Goal: Entertainment & Leisure: Consume media (video, audio)

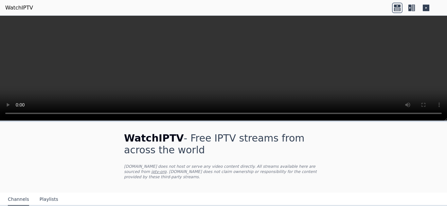
drag, startPoint x: 399, startPoint y: 146, endPoint x: 398, endPoint y: 128, distance: 18.0
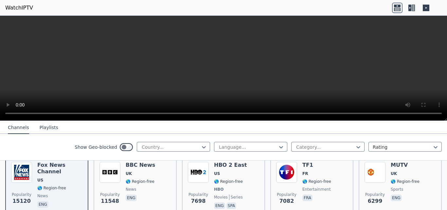
scroll to position [94, 0]
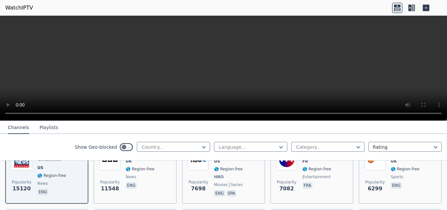
click at [44, 127] on button "Playlists" at bounding box center [49, 127] width 19 height 12
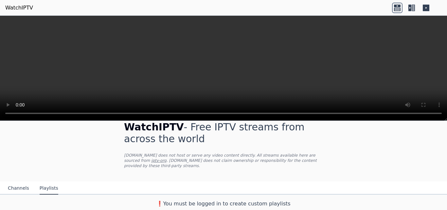
scroll to position [6, 0]
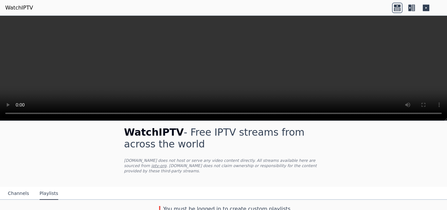
click at [14, 187] on button "Channels" at bounding box center [18, 193] width 21 height 12
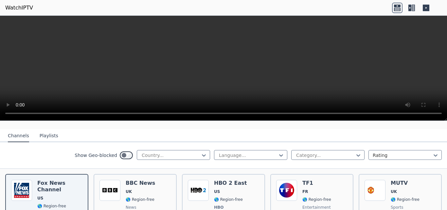
scroll to position [71, 0]
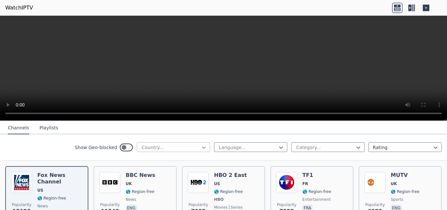
click at [200, 145] on icon at bounding box center [203, 147] width 7 height 7
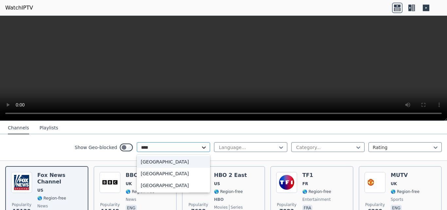
type input "*****"
click at [170, 160] on div "[GEOGRAPHIC_DATA]" at bounding box center [173, 162] width 73 height 12
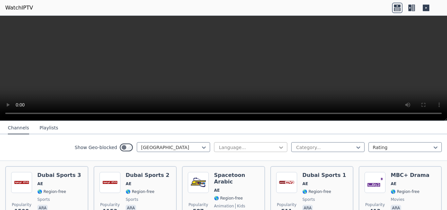
click at [278, 146] on icon at bounding box center [281, 147] width 7 height 7
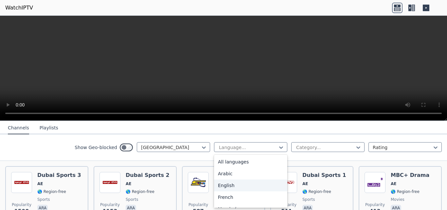
click at [219, 184] on div "English" at bounding box center [250, 185] width 73 height 12
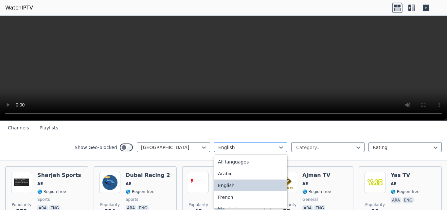
click at [264, 145] on div at bounding box center [248, 147] width 60 height 7
click at [226, 163] on div "All languages" at bounding box center [250, 162] width 73 height 12
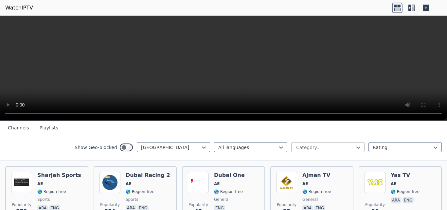
click at [333, 147] on div at bounding box center [325, 147] width 60 height 7
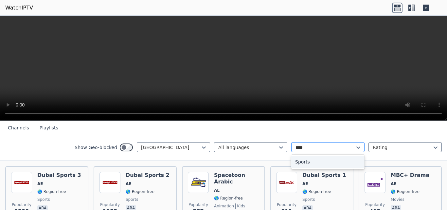
type input "*****"
click at [304, 163] on div "Sports" at bounding box center [327, 162] width 73 height 12
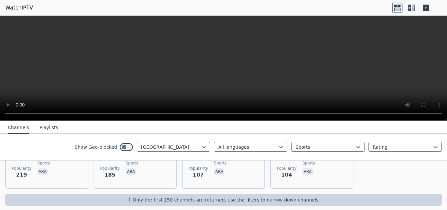
scroll to position [172, 0]
click at [188, 143] on div "[GEOGRAPHIC_DATA]" at bounding box center [173, 147] width 73 height 10
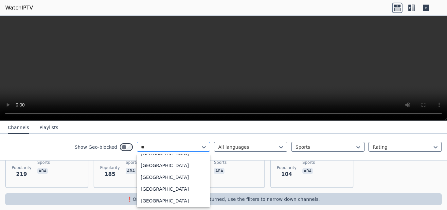
scroll to position [314, 0]
type input "***"
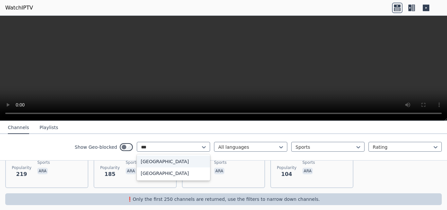
click at [151, 162] on div "[GEOGRAPHIC_DATA]" at bounding box center [173, 161] width 73 height 12
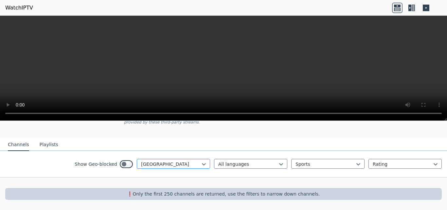
scroll to position [49, 0]
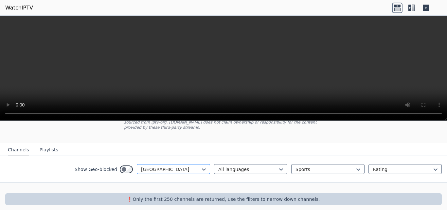
click at [183, 166] on div "option Iran, selected. [GEOGRAPHIC_DATA]" at bounding box center [173, 169] width 73 height 10
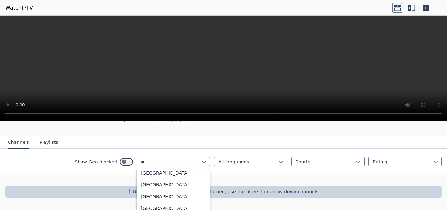
scroll to position [119, 0]
type input "***"
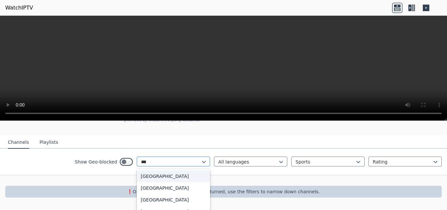
scroll to position [49, 0]
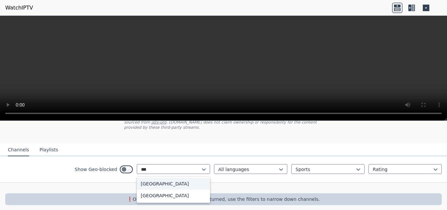
click at [141, 178] on div "[GEOGRAPHIC_DATA]" at bounding box center [173, 184] width 73 height 12
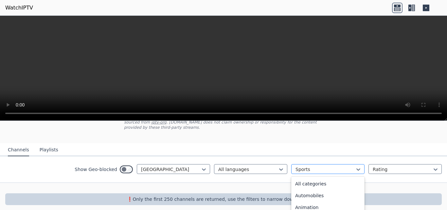
click at [302, 166] on div at bounding box center [325, 169] width 60 height 7
click at [420, 173] on div "Show Geo-blocked India All languages 27 results available. Use Up and Down to c…" at bounding box center [223, 169] width 447 height 26
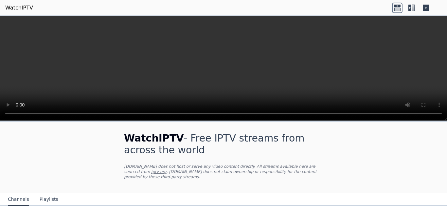
scroll to position [38, 0]
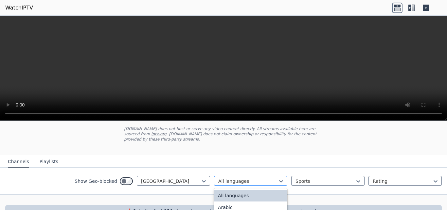
click at [231, 178] on div at bounding box center [248, 181] width 60 height 7
click at [215, 70] on video at bounding box center [223, 68] width 447 height 105
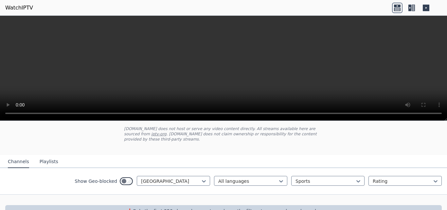
click at [410, 6] on icon at bounding box center [409, 8] width 3 height 7
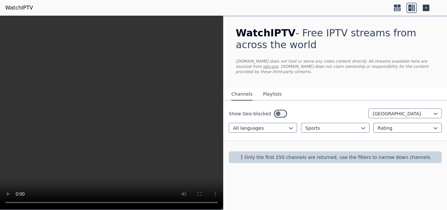
scroll to position [0, 0]
click at [435, 127] on icon at bounding box center [435, 128] width 4 height 2
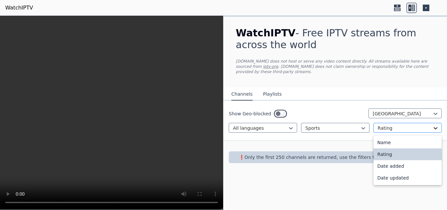
click at [435, 127] on icon at bounding box center [435, 128] width 4 height 2
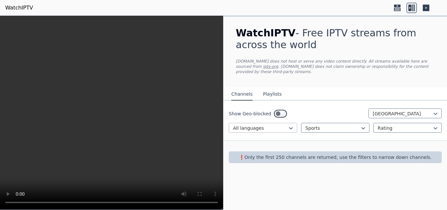
click at [267, 125] on div at bounding box center [260, 128] width 55 height 7
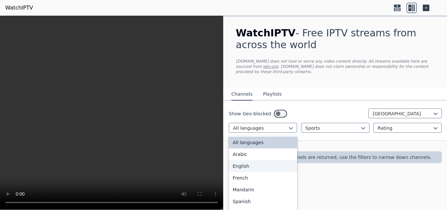
click at [246, 160] on div "English" at bounding box center [263, 166] width 68 height 12
